Goal: Information Seeking & Learning: Understand process/instructions

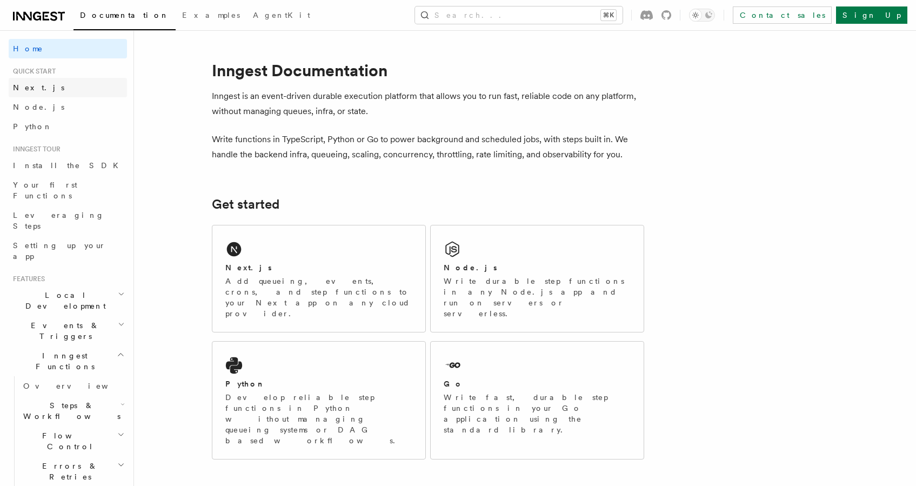
click at [25, 89] on span "Next.js" at bounding box center [38, 87] width 51 height 9
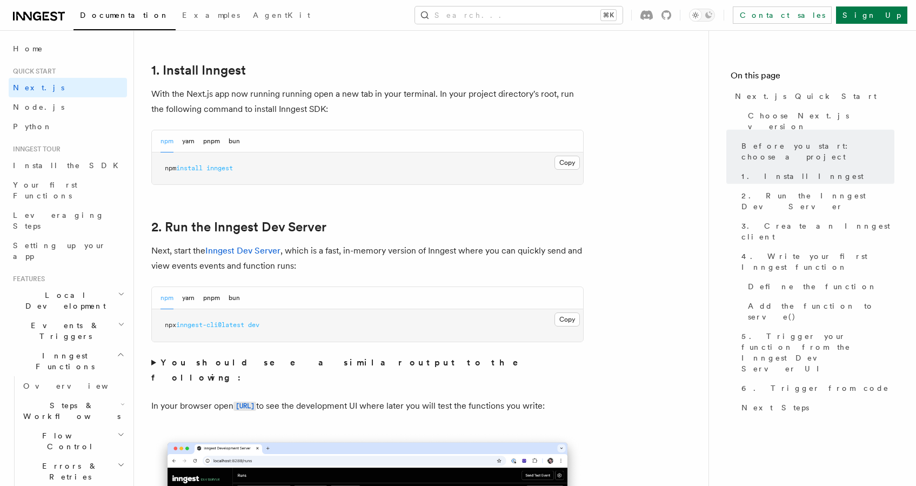
scroll to position [672, 0]
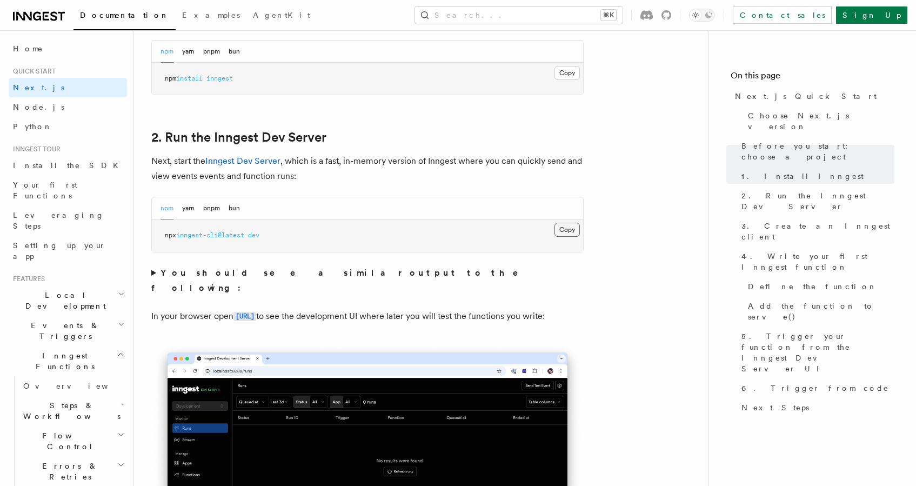
click at [567, 232] on button "Copy Copied" at bounding box center [567, 230] width 25 height 14
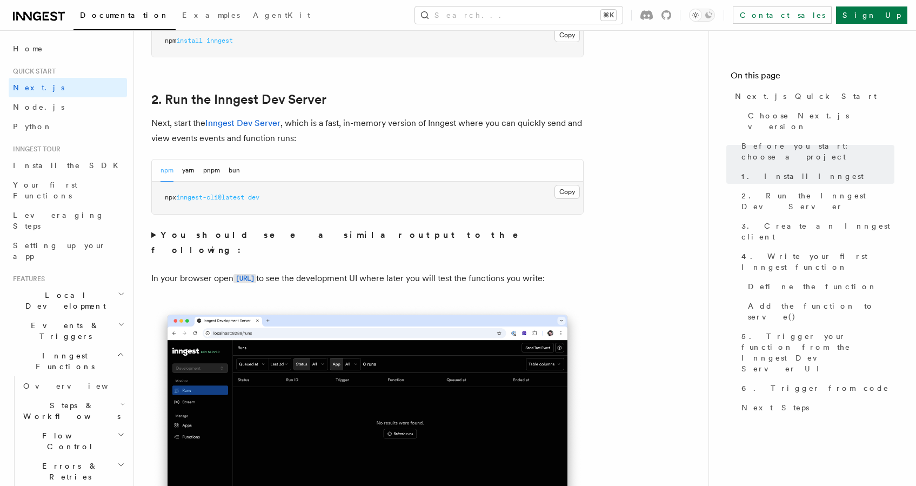
scroll to position [752, 0]
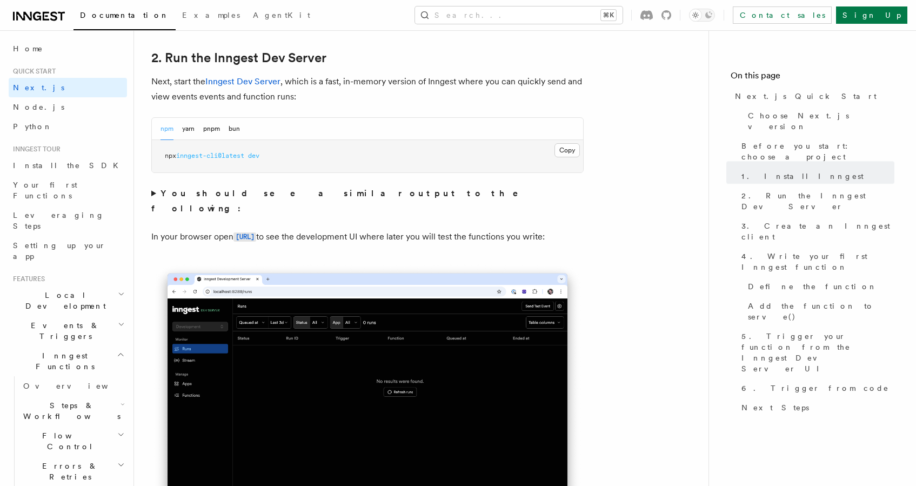
click at [340, 151] on pre "npx inngest-cli@latest dev" at bounding box center [367, 156] width 431 height 32
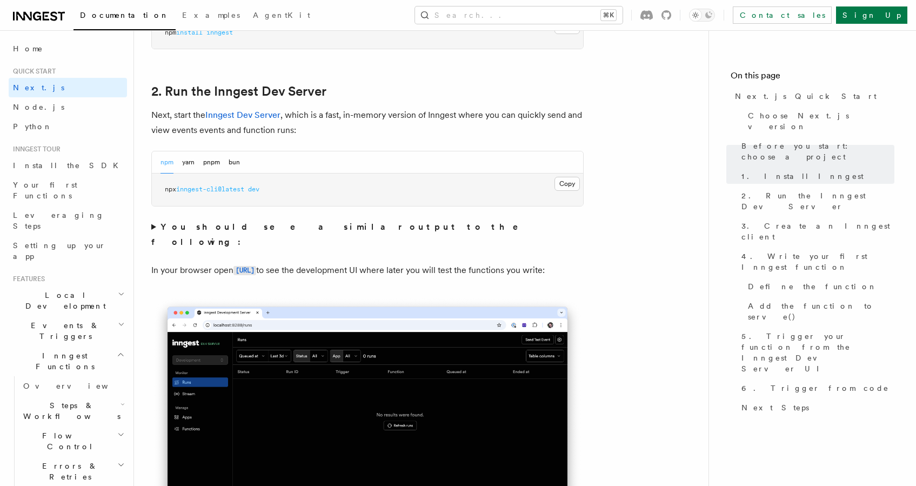
scroll to position [727, 0]
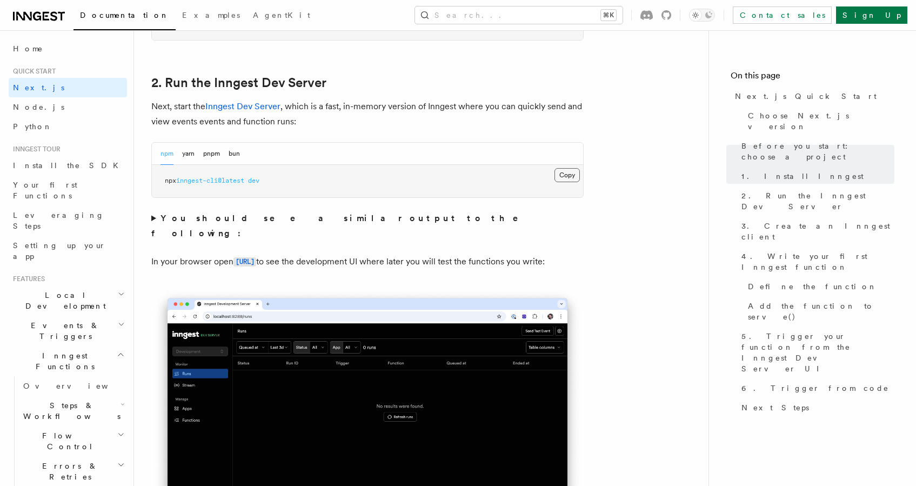
click at [566, 173] on button "Copy Copied" at bounding box center [567, 175] width 25 height 14
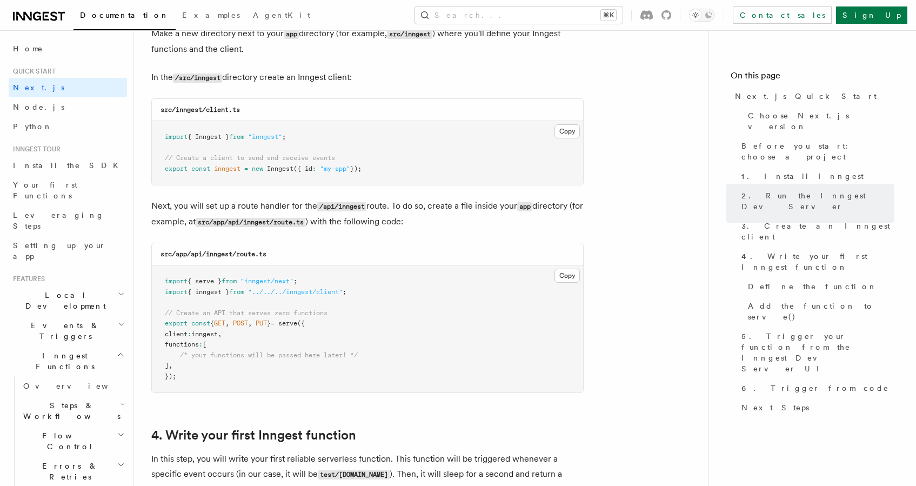
scroll to position [1390, 0]
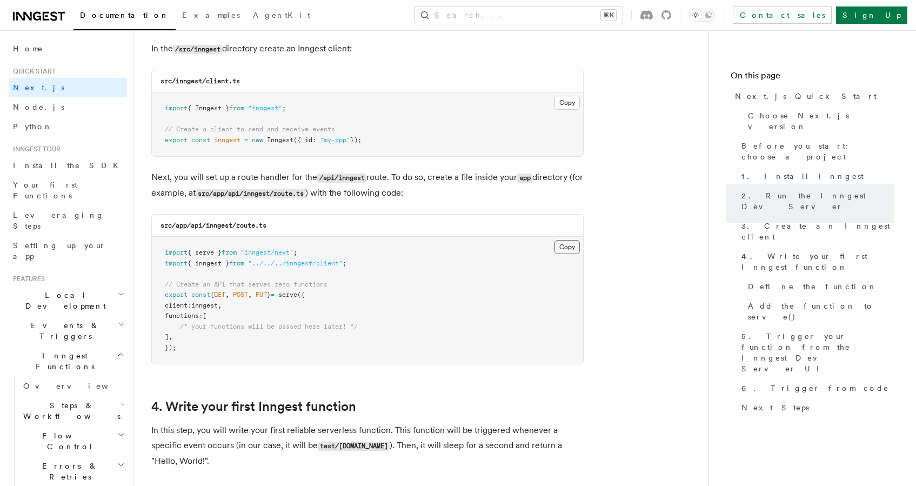
click at [563, 243] on button "Copy Copied" at bounding box center [567, 247] width 25 height 14
click at [376, 139] on pre "import { Inngest } from "inngest" ; // Create a client to send and receive even…" at bounding box center [367, 124] width 431 height 64
drag, startPoint x: 176, startPoint y: 84, endPoint x: 256, endPoint y: 83, distance: 79.5
click at [256, 83] on div "src/inngest/client.ts" at bounding box center [367, 81] width 431 height 22
copy code "inngest/client.ts"
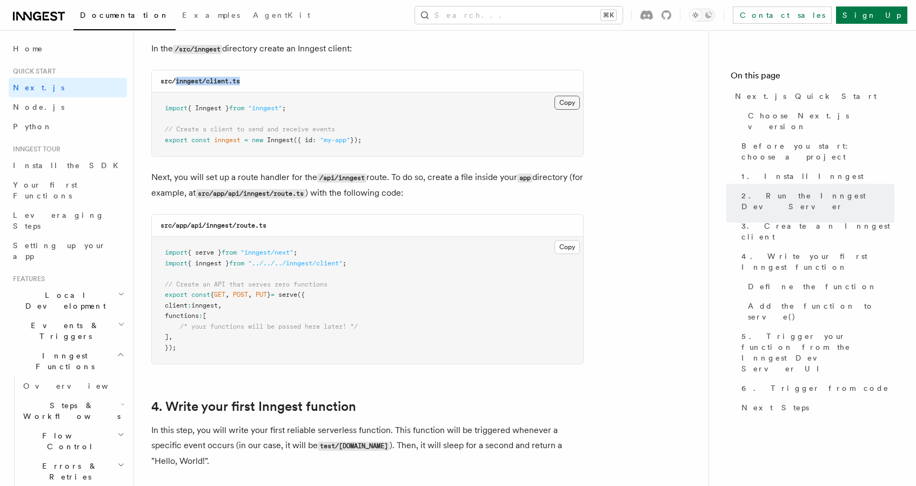
click at [561, 101] on button "Copy Copied" at bounding box center [567, 103] width 25 height 14
